Goal: Information Seeking & Learning: Understand process/instructions

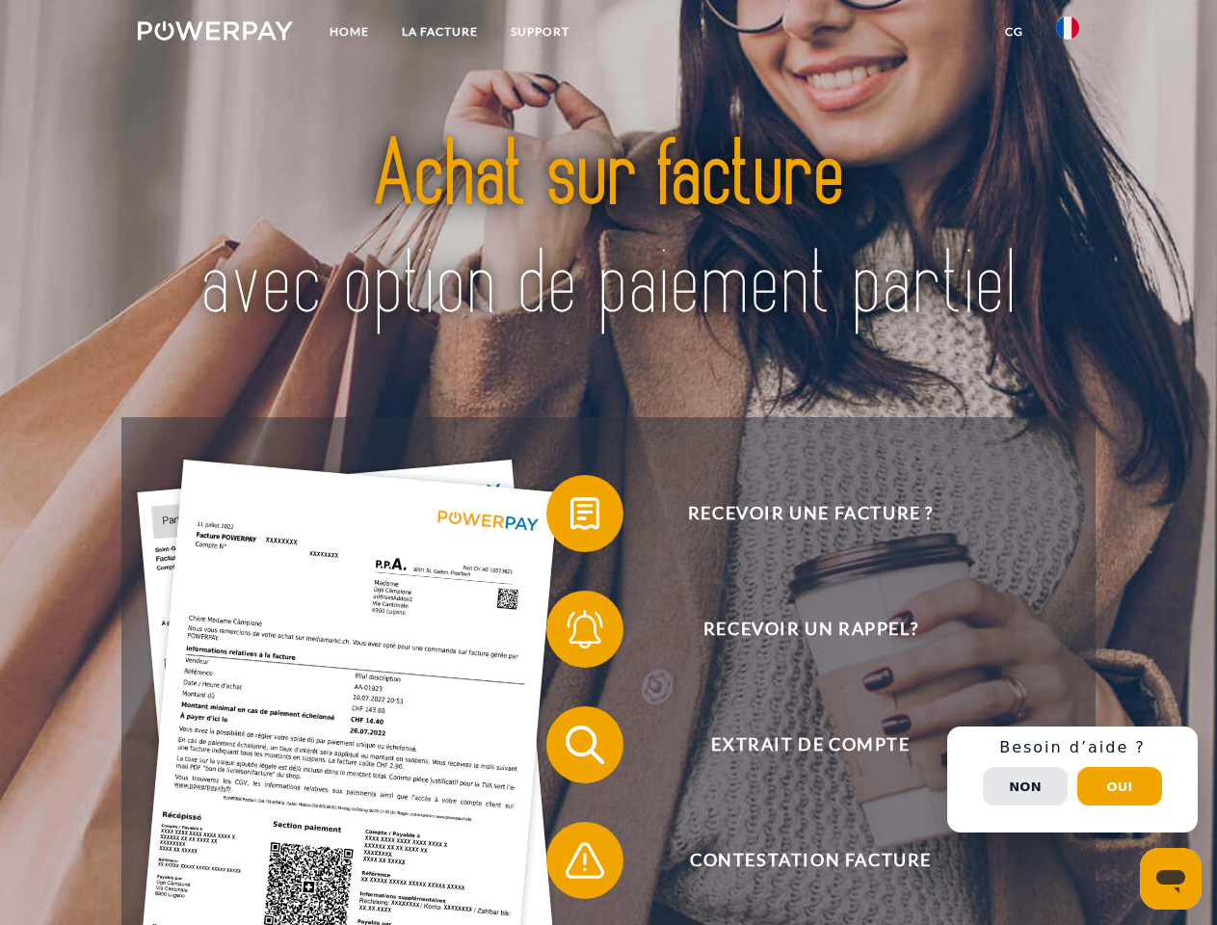
click at [215, 34] on img at bounding box center [215, 30] width 155 height 19
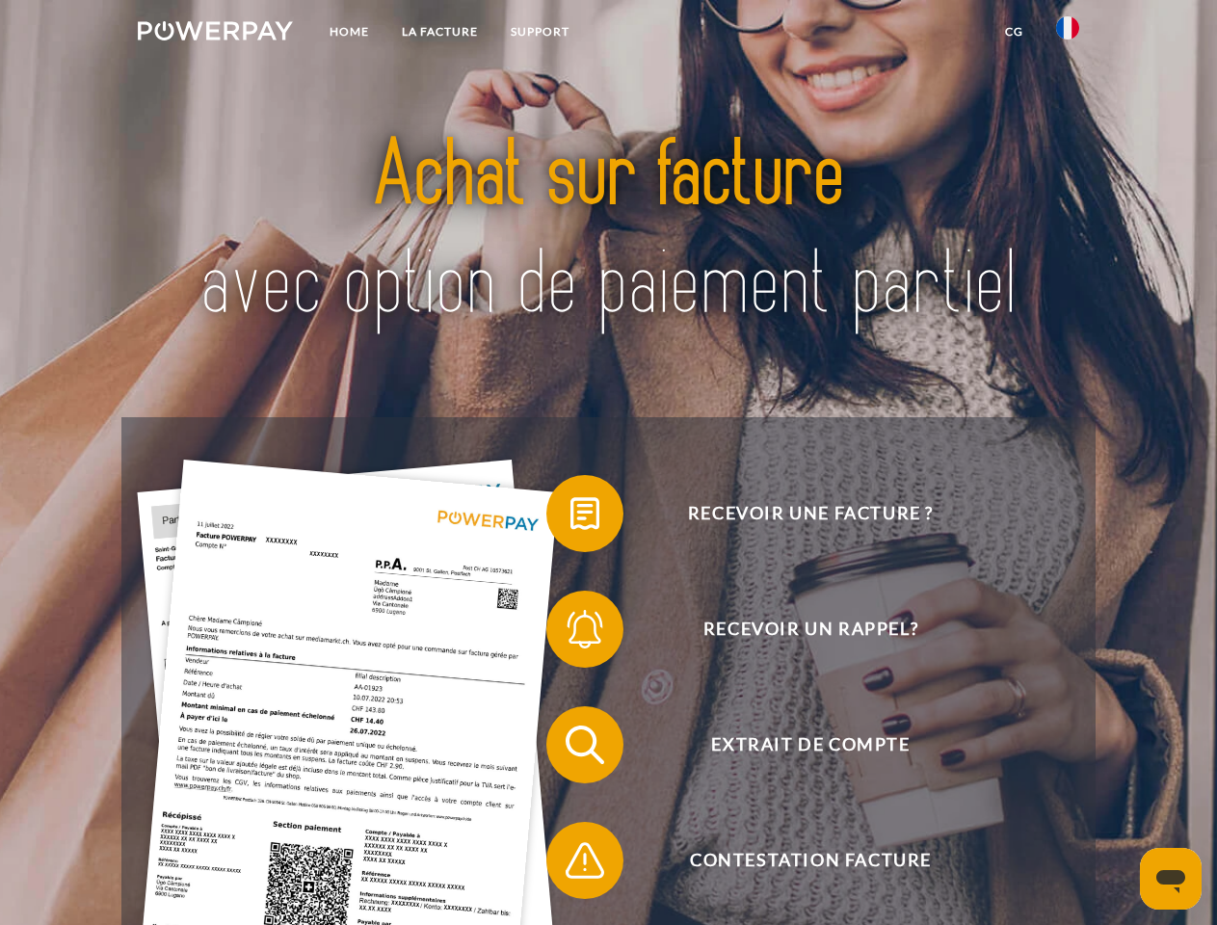
click at [1068, 34] on img at bounding box center [1067, 27] width 23 height 23
click at [1014, 32] on link "CG" at bounding box center [1014, 31] width 51 height 35
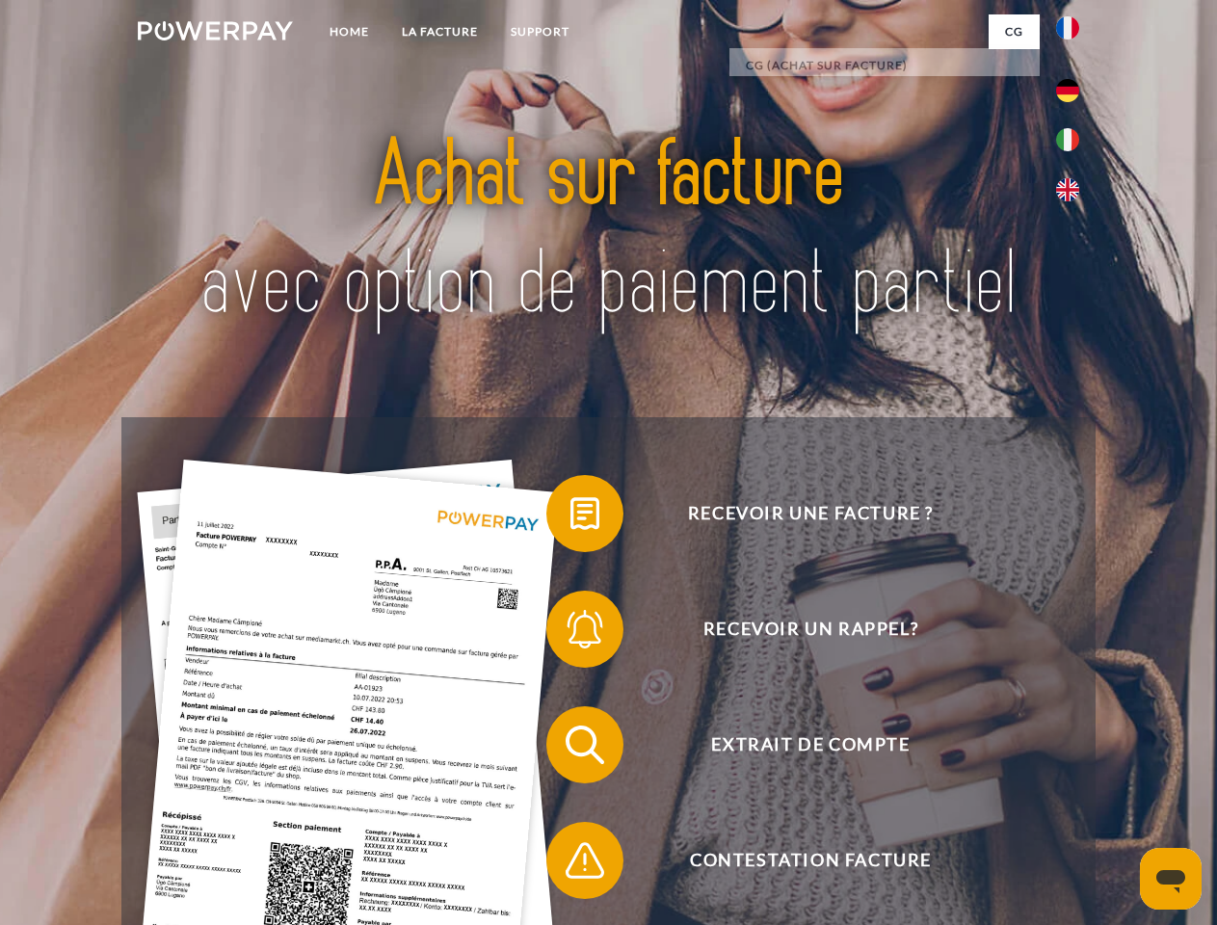
click at [570, 517] on span at bounding box center [556, 513] width 96 height 96
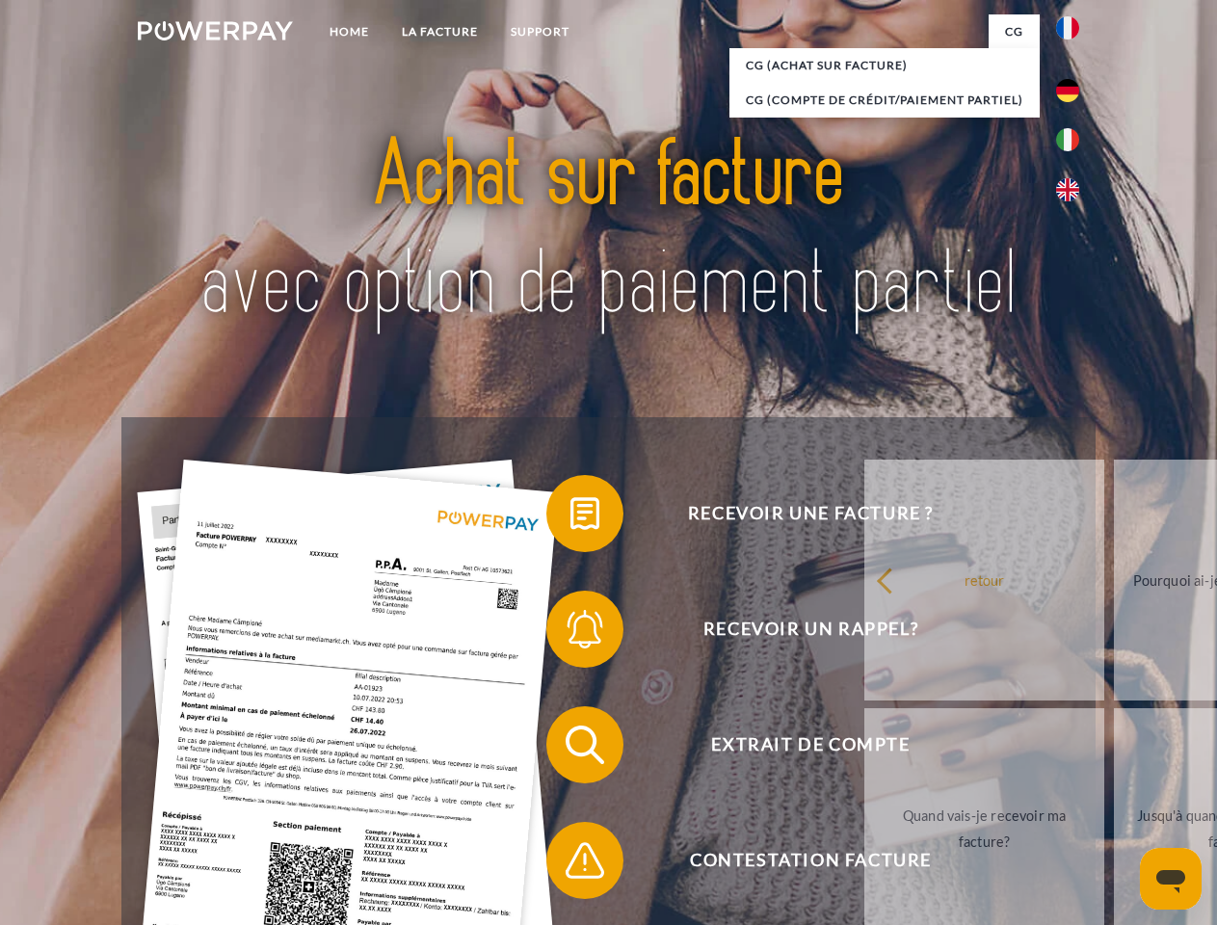
click at [570, 633] on span at bounding box center [556, 629] width 96 height 96
click at [1114, 749] on link "Jusqu'à quand dois-je payer ma facture?" at bounding box center [1234, 828] width 240 height 241
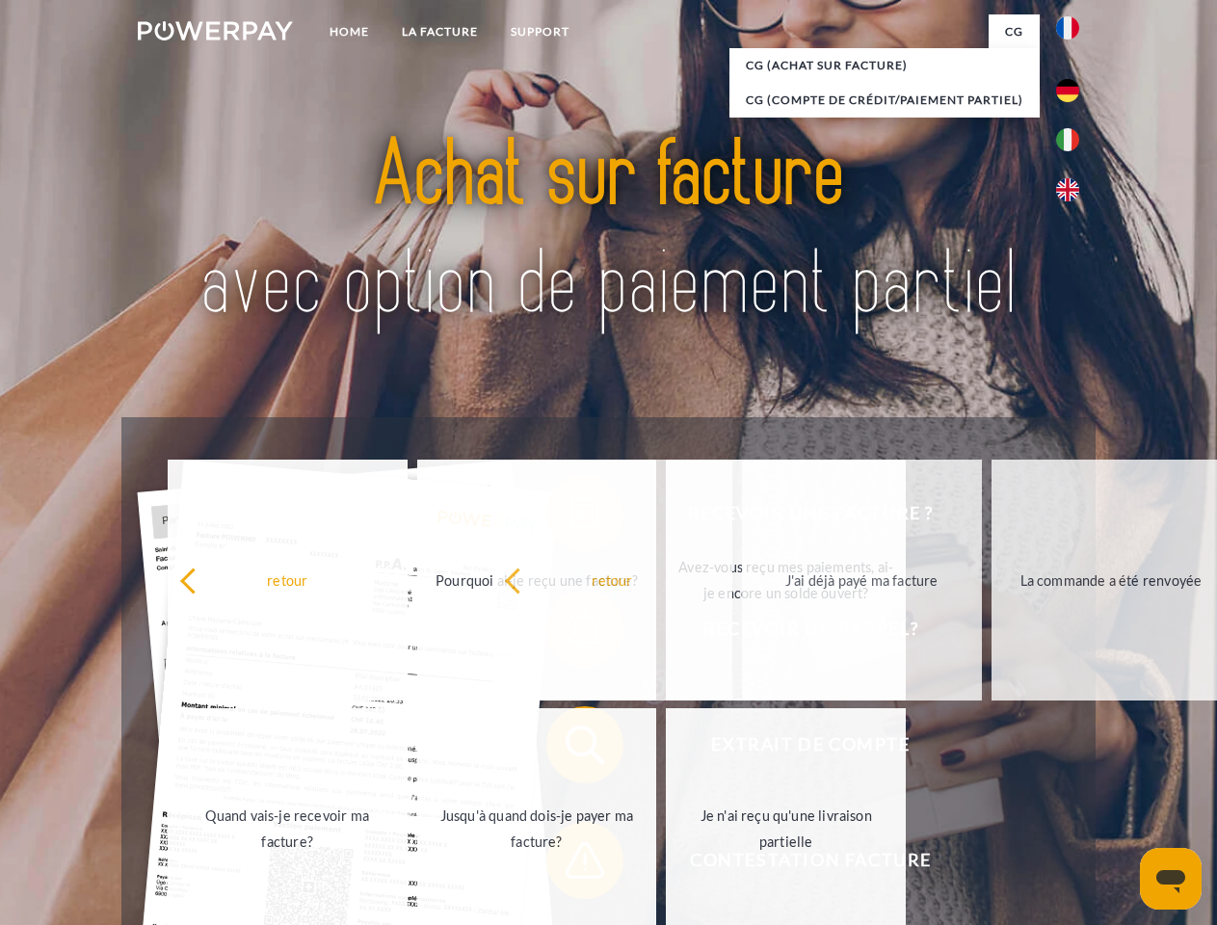
click at [570, 864] on span at bounding box center [556, 860] width 96 height 96
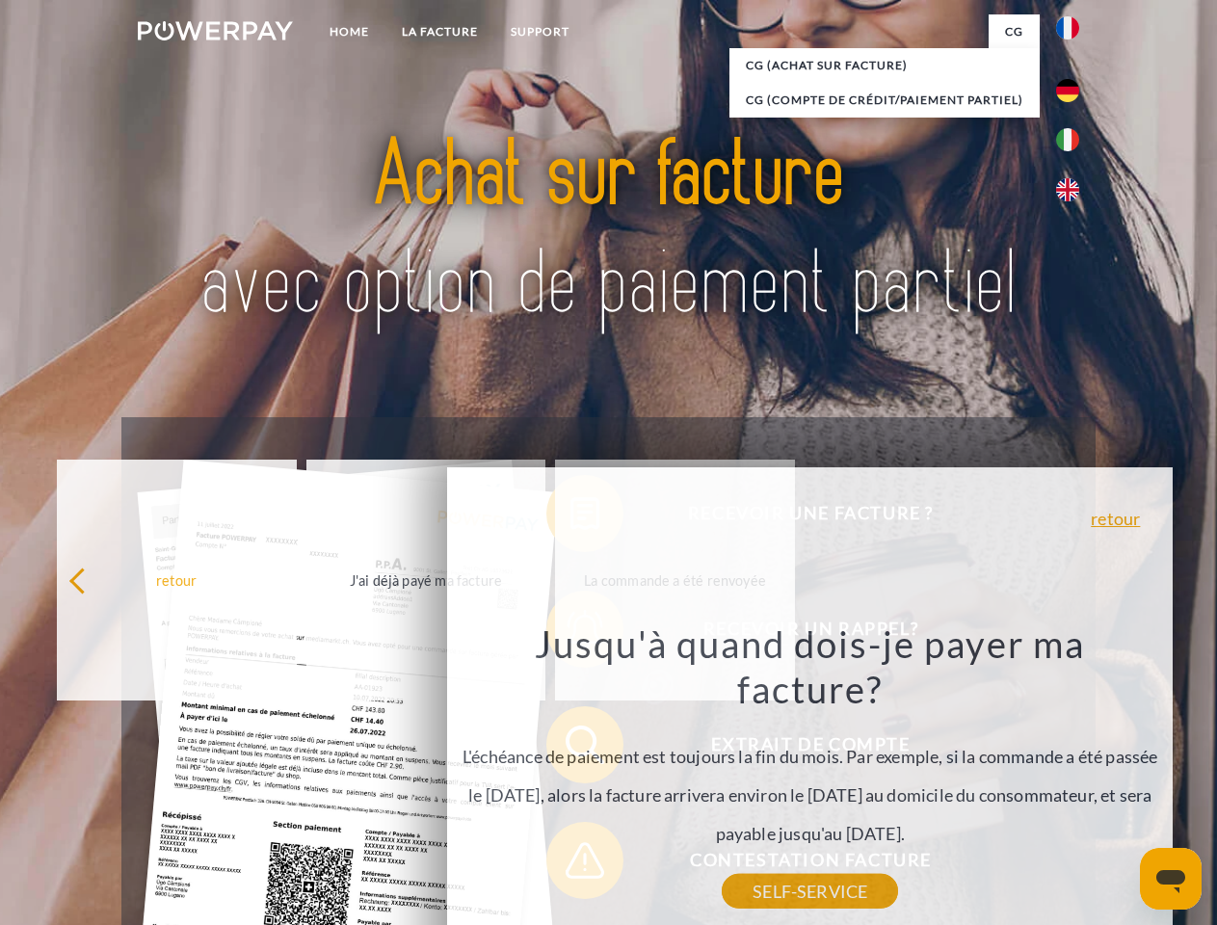
click at [1073, 780] on div "Recevoir une facture ? Recevoir un rappel? Extrait de compte retour" at bounding box center [607, 802] width 973 height 771
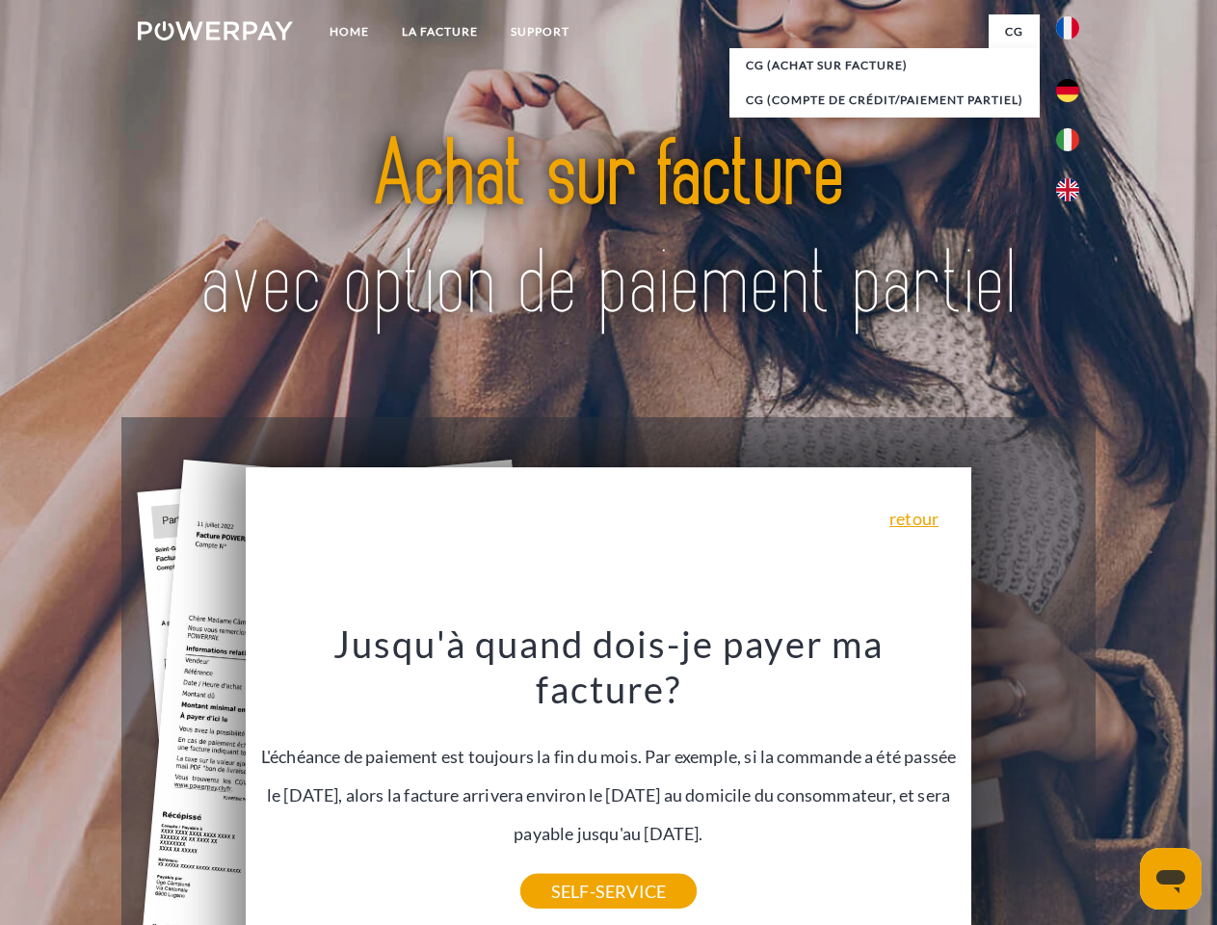
click at [1025, 783] on span "Extrait de compte" at bounding box center [810, 744] width 472 height 77
click at [1120, 786] on header "Home LA FACTURE Support" at bounding box center [608, 665] width 1217 height 1331
